Goal: Transaction & Acquisition: Purchase product/service

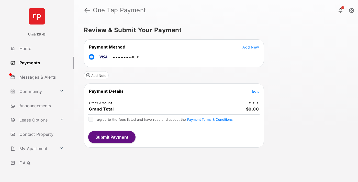
click at [255, 91] on span "Edit" at bounding box center [255, 91] width 7 height 4
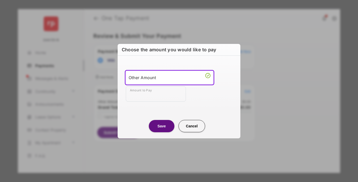
click at [169, 77] on div "Other Amount" at bounding box center [170, 78] width 82 height 8
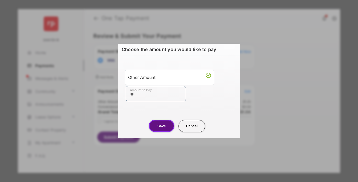
type input "**"
click at [161, 126] on button "Save" at bounding box center [162, 126] width 26 height 12
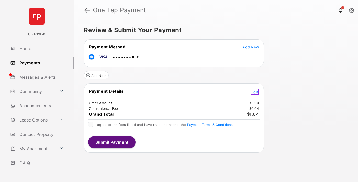
click at [255, 91] on span "Edit" at bounding box center [254, 92] width 7 height 4
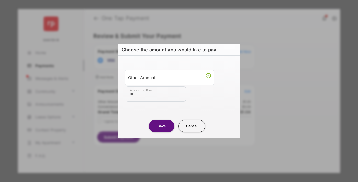
click at [161, 126] on button "Save" at bounding box center [162, 126] width 26 height 12
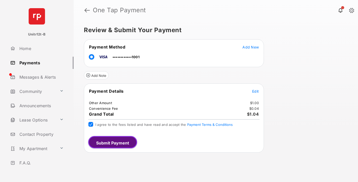
click at [111, 142] on button "Submit Payment" at bounding box center [112, 142] width 49 height 12
